Goal: Transaction & Acquisition: Download file/media

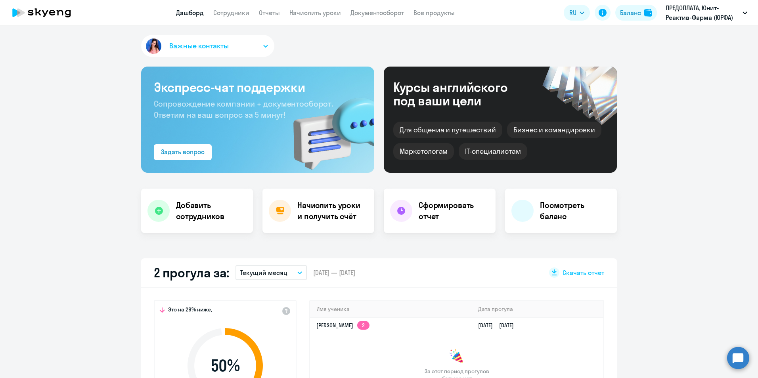
select select "30"
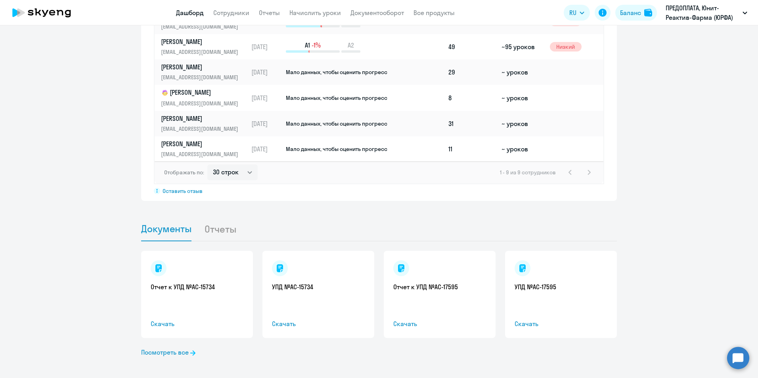
scroll to position [642, 0]
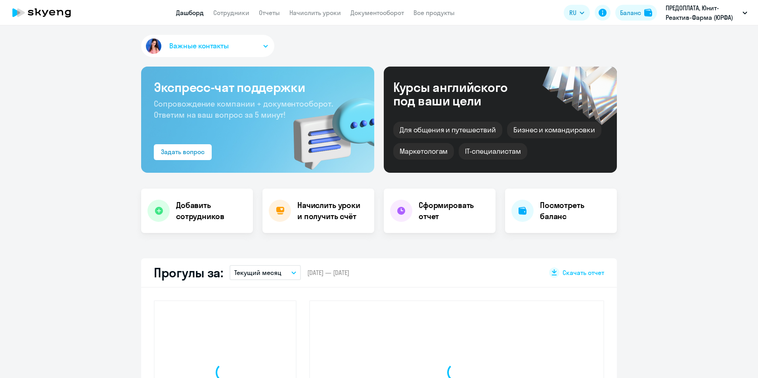
select select "30"
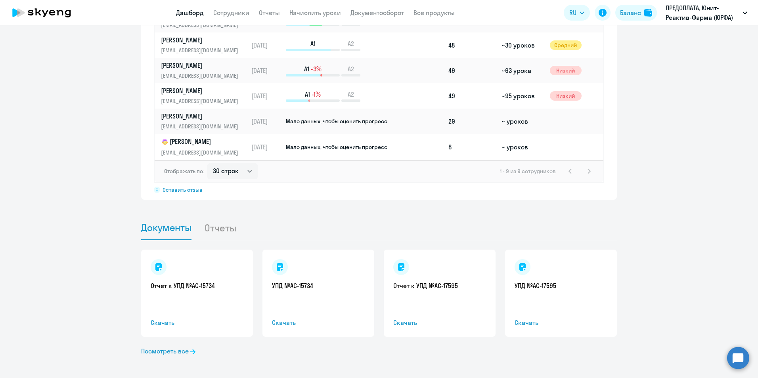
scroll to position [642, 0]
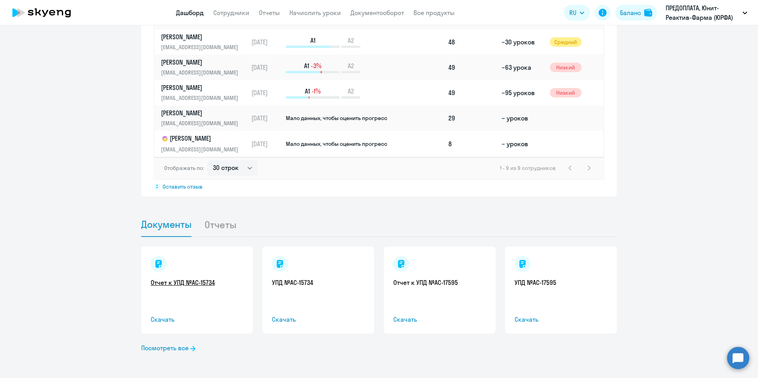
click at [171, 285] on link "Отчет к УПД №AC-15734" at bounding box center [197, 282] width 93 height 9
click at [410, 320] on span "Скачать" at bounding box center [439, 320] width 93 height 10
click at [526, 319] on span "Скачать" at bounding box center [561, 320] width 93 height 10
click at [403, 318] on span "Скачать" at bounding box center [439, 320] width 93 height 10
drag, startPoint x: 695, startPoint y: 168, endPoint x: 599, endPoint y: 119, distance: 108.0
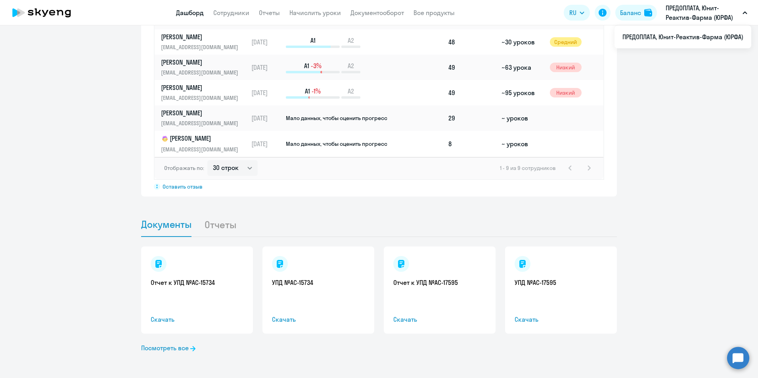
click at [695, 168] on app-progress-dashboard "Прогресс за: Весь период – 12.03.2025 — 06.10.2025 Как мы считаем Скачать отчет…" at bounding box center [379, 18] width 758 height 355
